Goal: Task Accomplishment & Management: Use online tool/utility

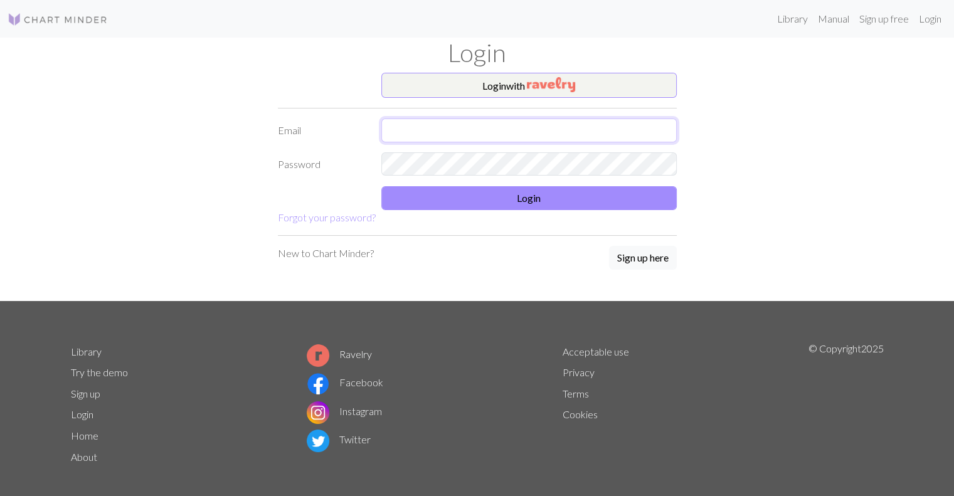
click at [472, 131] on input "text" at bounding box center [528, 131] width 295 height 24
type input "[EMAIL_ADDRESS][DOMAIN_NAME]"
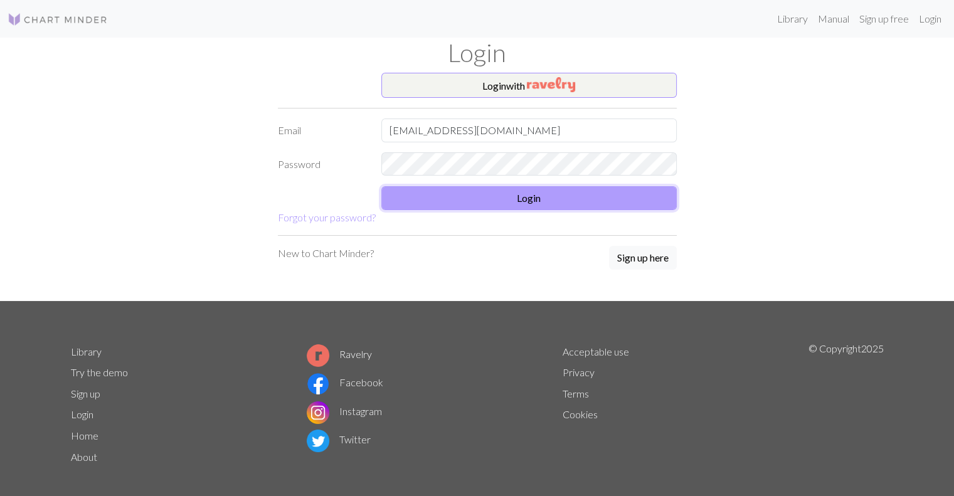
click at [499, 205] on button "Login" at bounding box center [528, 198] width 295 height 24
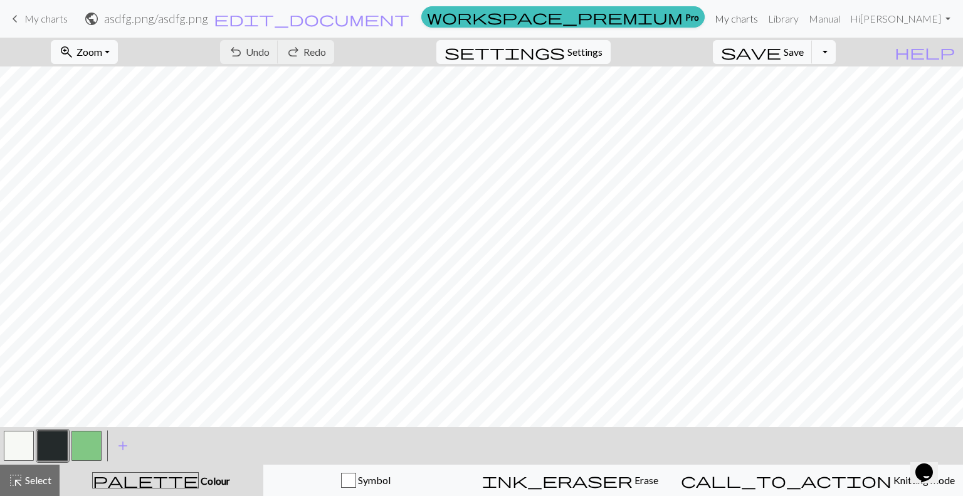
click at [763, 14] on link "My charts" at bounding box center [736, 18] width 53 height 25
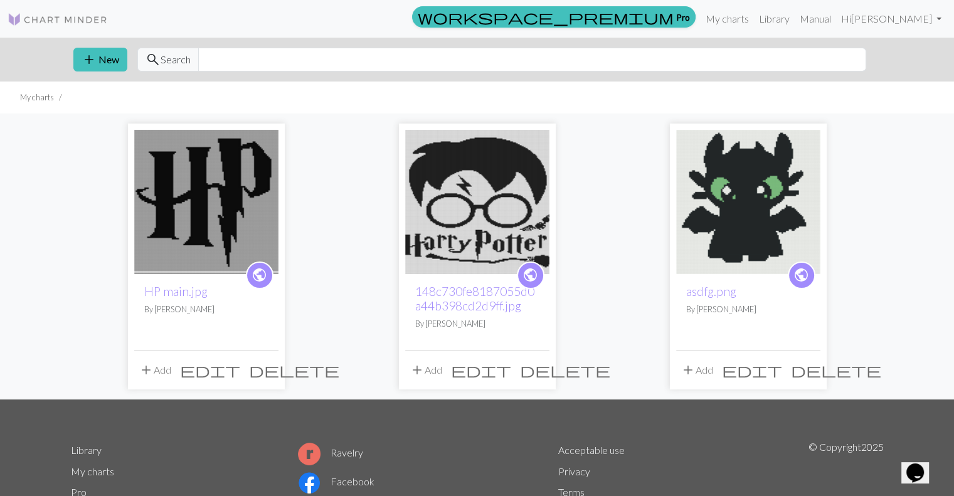
click at [152, 260] on img at bounding box center [206, 202] width 144 height 144
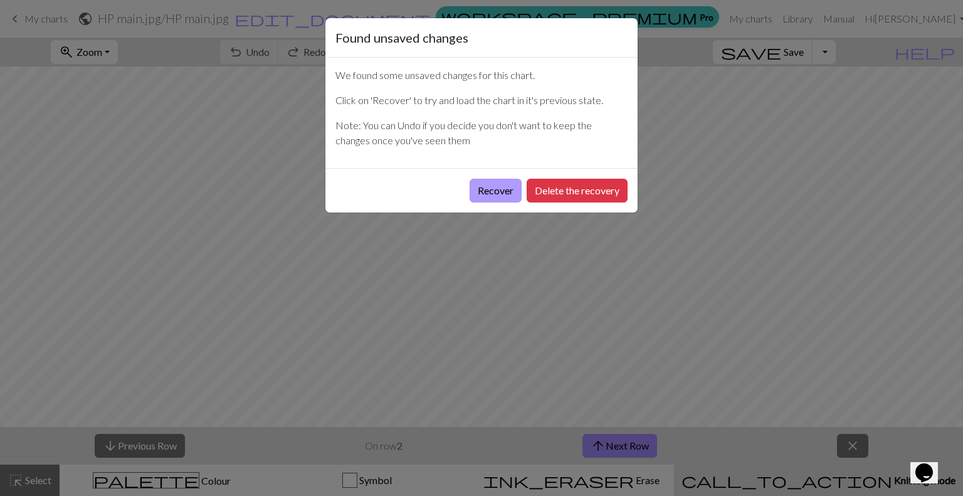
click at [489, 194] on button "Recover" at bounding box center [496, 191] width 52 height 24
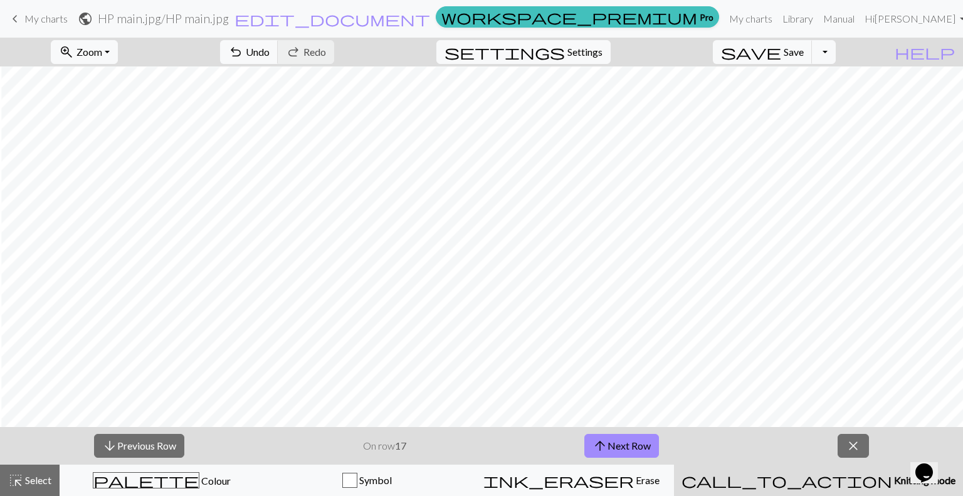
scroll to position [1118, 458]
click at [627, 442] on button "arrow_upward Next Row" at bounding box center [622, 446] width 75 height 24
click at [177, 448] on button "arrow_downward Previous Row" at bounding box center [139, 446] width 90 height 24
click at [160, 443] on button "arrow_downward Previous Row" at bounding box center [139, 446] width 90 height 24
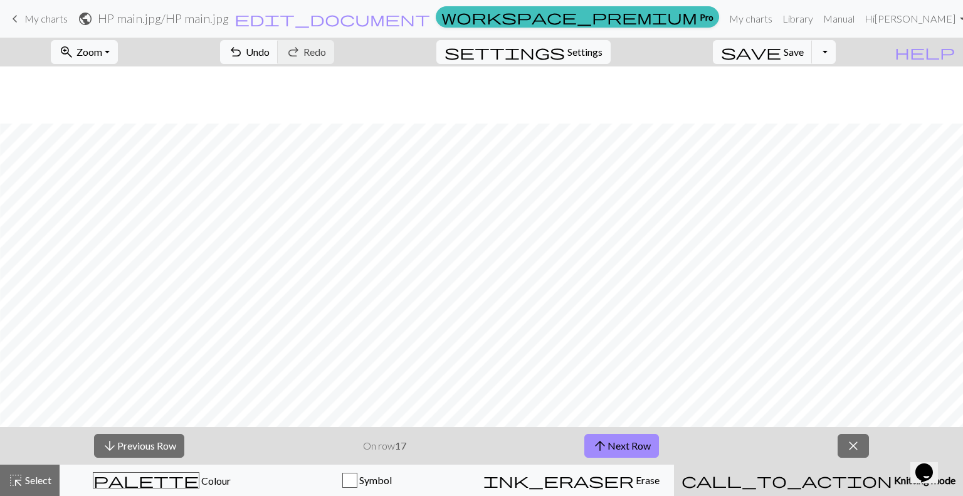
scroll to position [1266, 458]
